Goal: Task Accomplishment & Management: Manage account settings

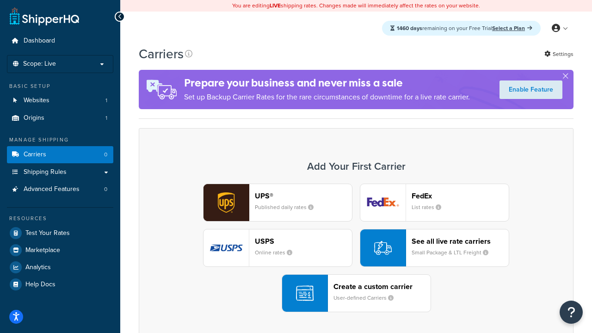
click at [356, 248] on div "UPS® Published daily rates FedEx List rates USPS Online rates See all live rate…" at bounding box center [357, 248] width 416 height 129
click at [460, 196] on header "FedEx" at bounding box center [460, 196] width 97 height 9
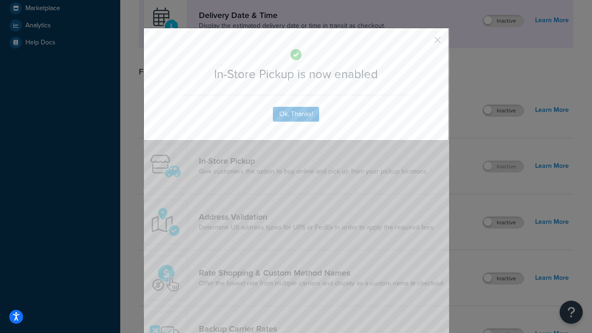
scroll to position [260, 0]
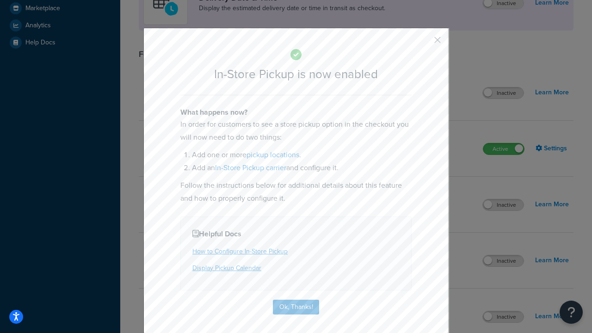
click at [424, 43] on button "button" at bounding box center [424, 43] width 2 height 2
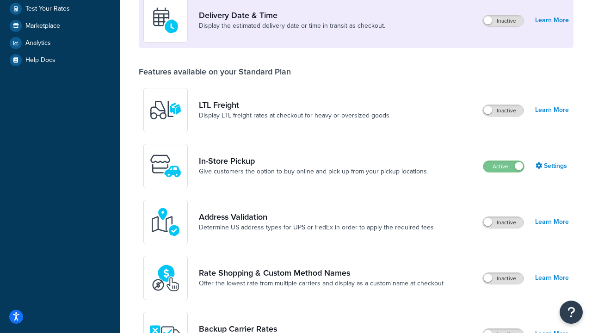
scroll to position [224, 0]
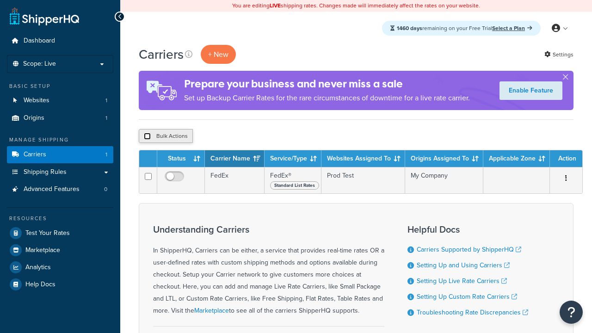
click at [147, 137] on input "checkbox" at bounding box center [147, 136] width 7 height 7
checkbox input "true"
click at [0, 0] on button "Delete" at bounding box center [0, 0] width 0 height 0
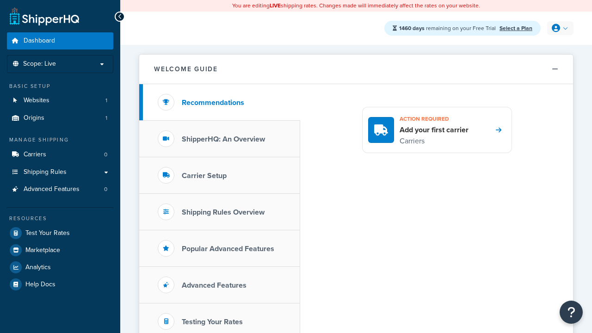
click at [559, 28] on icon at bounding box center [556, 28] width 8 height 8
click at [532, 47] on span "My Profile" at bounding box center [521, 47] width 26 height 9
